Goal: Check status: Check status

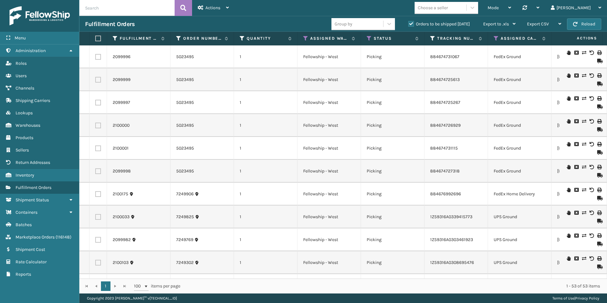
scroll to position [0, 103]
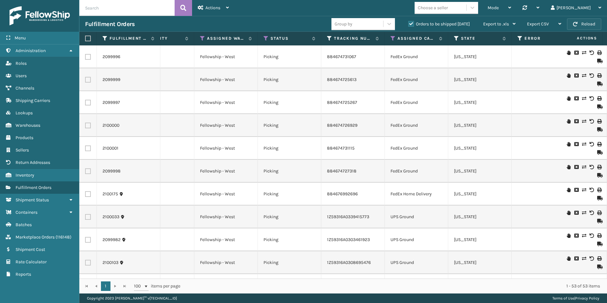
click at [579, 25] on button "Reload" at bounding box center [584, 23] width 34 height 11
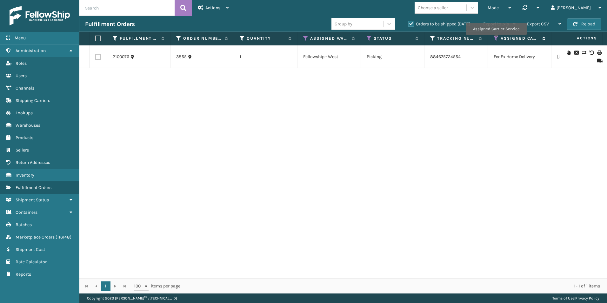
click at [496, 39] on icon at bounding box center [496, 39] width 5 height 6
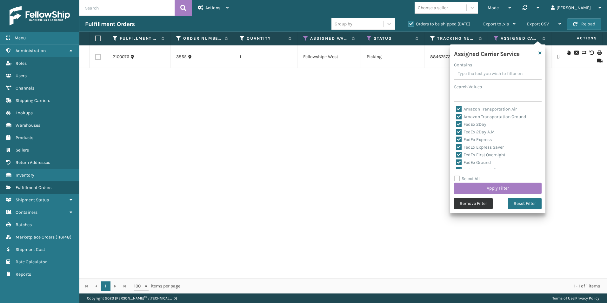
drag, startPoint x: 482, startPoint y: 202, endPoint x: 478, endPoint y: 202, distance: 3.8
click at [478, 202] on button "Remove Filter" at bounding box center [473, 203] width 39 height 11
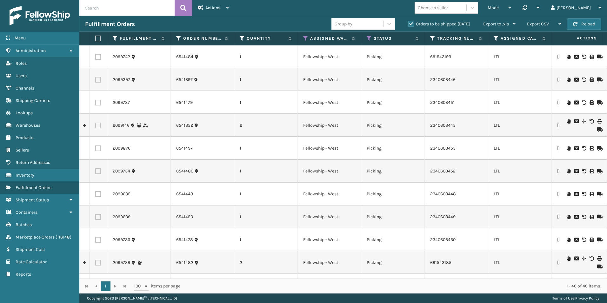
click at [115, 5] on input "text" at bounding box center [126, 8] width 95 height 16
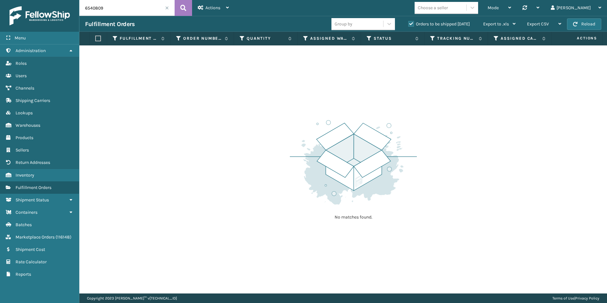
click at [412, 23] on label "Orders to be shipped [DATE]" at bounding box center [439, 23] width 62 height 5
click at [409, 23] on input "Orders to be shipped [DATE]" at bounding box center [408, 22] width 0 height 4
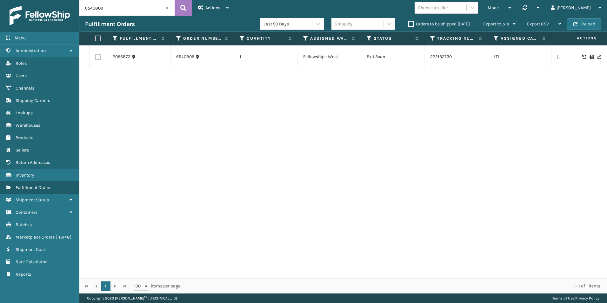
drag, startPoint x: 96, startPoint y: 6, endPoint x: 116, endPoint y: 10, distance: 20.4
click at [116, 9] on input "6540809" at bounding box center [126, 8] width 95 height 16
drag, startPoint x: 97, startPoint y: 8, endPoint x: 107, endPoint y: 10, distance: 10.3
click at [108, 8] on input "6540783" at bounding box center [126, 8] width 95 height 16
type input "6540730"
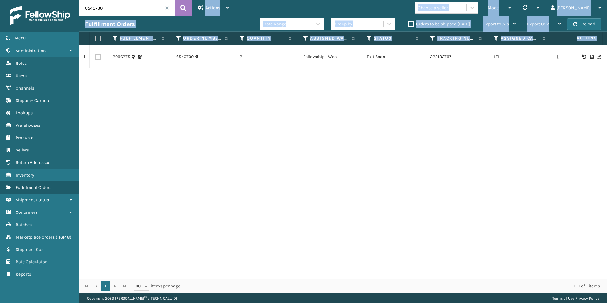
drag, startPoint x: 166, startPoint y: 8, endPoint x: 402, endPoint y: 60, distance: 241.4
click at [402, 60] on div "6540730 Actions Settings Remove All Filters Track Fulfillment Order Export Labe…" at bounding box center [343, 146] width 528 height 293
drag, startPoint x: 402, startPoint y: 60, endPoint x: 407, endPoint y: 9, distance: 51.7
click at [404, 8] on div "Mode Regular Mode Picking Mode Labeling Mode Palletizing Mode Exit Scan Mode Ch…" at bounding box center [421, 8] width 373 height 16
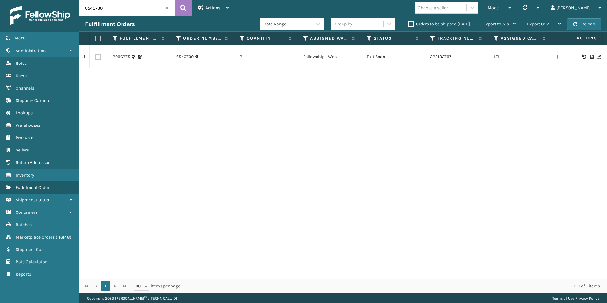
click at [411, 21] on label "Orders to be shipped [DATE]" at bounding box center [439, 23] width 62 height 5
click at [409, 21] on input "Orders to be shipped [DATE]" at bounding box center [408, 22] width 0 height 4
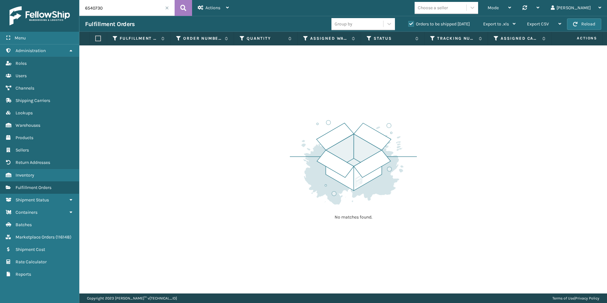
click at [166, 8] on span at bounding box center [167, 8] width 4 height 4
